Goal: Use online tool/utility

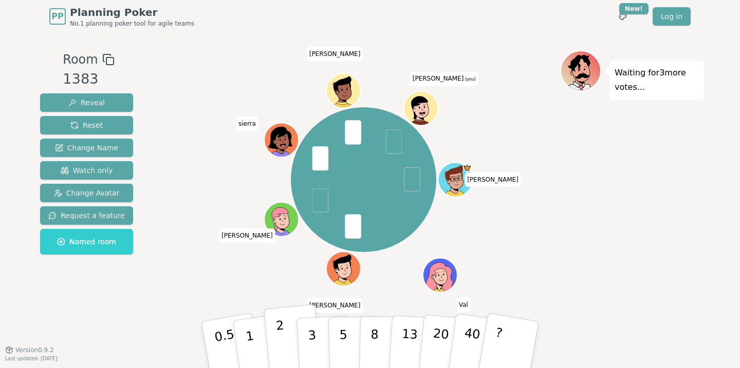
click at [283, 347] on p "2" at bounding box center [281, 346] width 13 height 56
click at [186, 175] on div "[PERSON_NAME] [PERSON_NAME] sierra [PERSON_NAME] (you)" at bounding box center [363, 180] width 393 height 222
click at [246, 330] on p "1" at bounding box center [250, 346] width 15 height 56
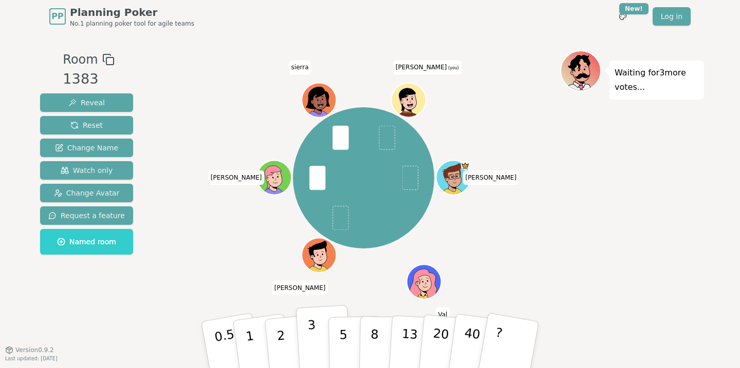
click at [313, 336] on p "3" at bounding box center [312, 346] width 11 height 56
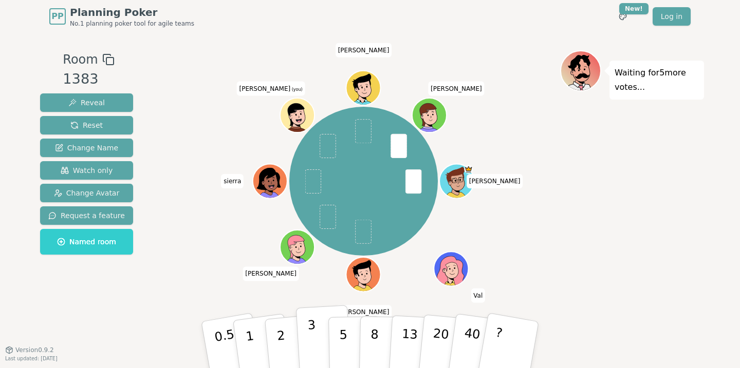
click at [309, 329] on p "3" at bounding box center [312, 346] width 11 height 56
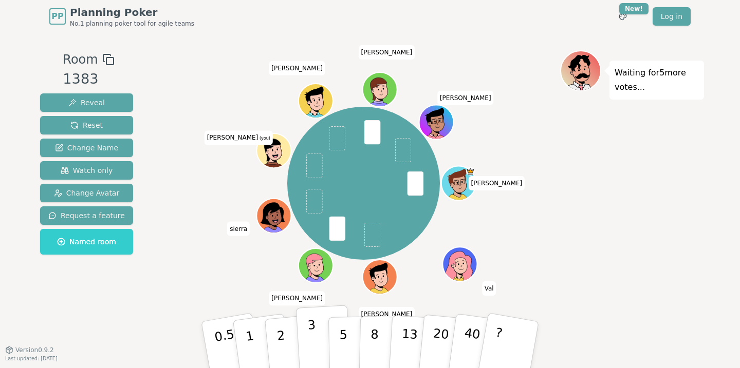
click at [313, 331] on p "3" at bounding box center [312, 346] width 11 height 56
click at [288, 339] on button "2" at bounding box center [292, 346] width 59 height 82
click at [315, 337] on p "3" at bounding box center [312, 346] width 11 height 56
click at [198, 290] on div "[PERSON_NAME] [PERSON_NAME] [PERSON_NAME] (you) [PERSON_NAME] [PERSON_NAME]" at bounding box center [363, 184] width 393 height 230
click at [283, 322] on button "2" at bounding box center [292, 346] width 59 height 82
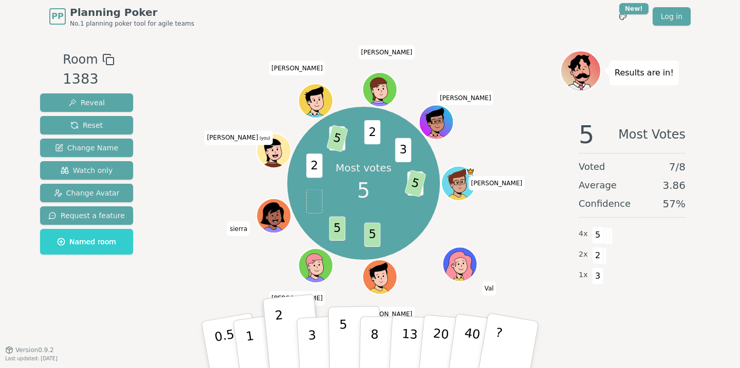
click at [344, 329] on p "5" at bounding box center [343, 344] width 9 height 55
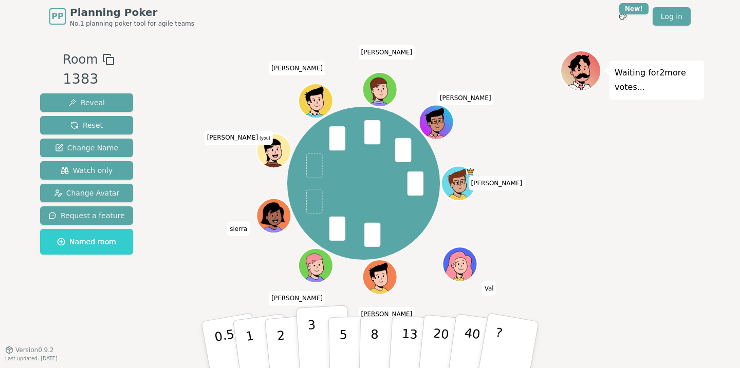
click at [324, 331] on button "3" at bounding box center [324, 345] width 56 height 80
